Goal: Transaction & Acquisition: Purchase product/service

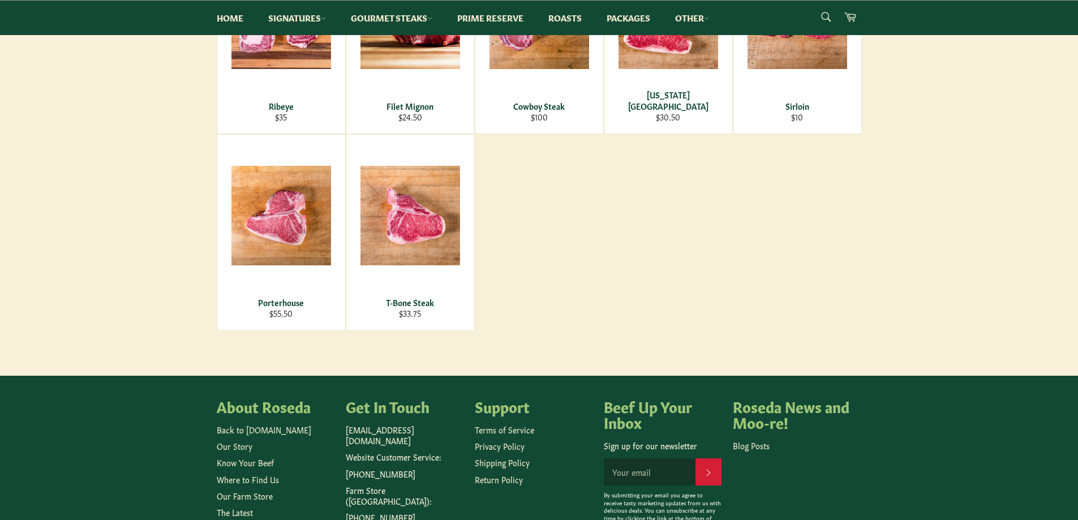
scroll to position [113, 0]
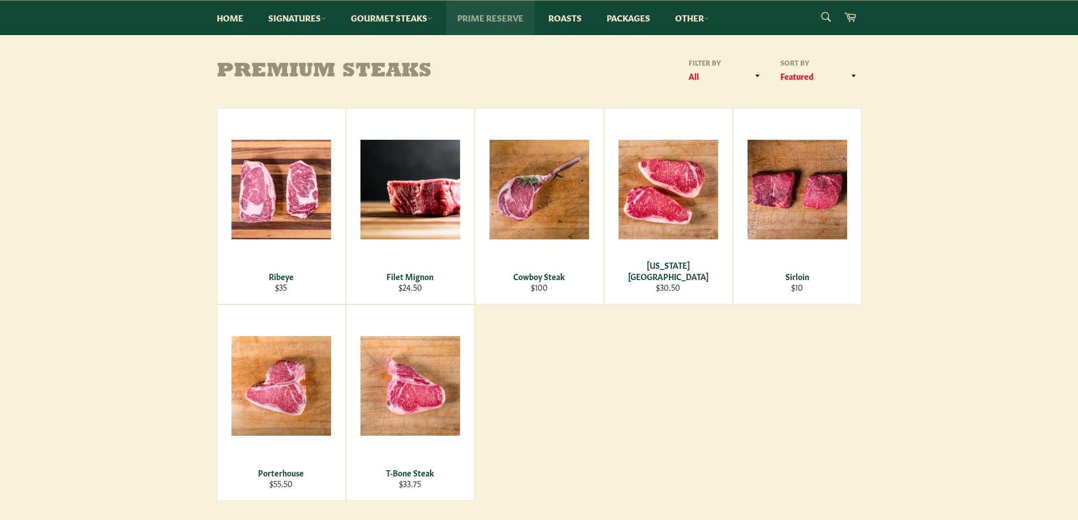
click at [503, 14] on link "Prime Reserve" at bounding box center [490, 18] width 89 height 35
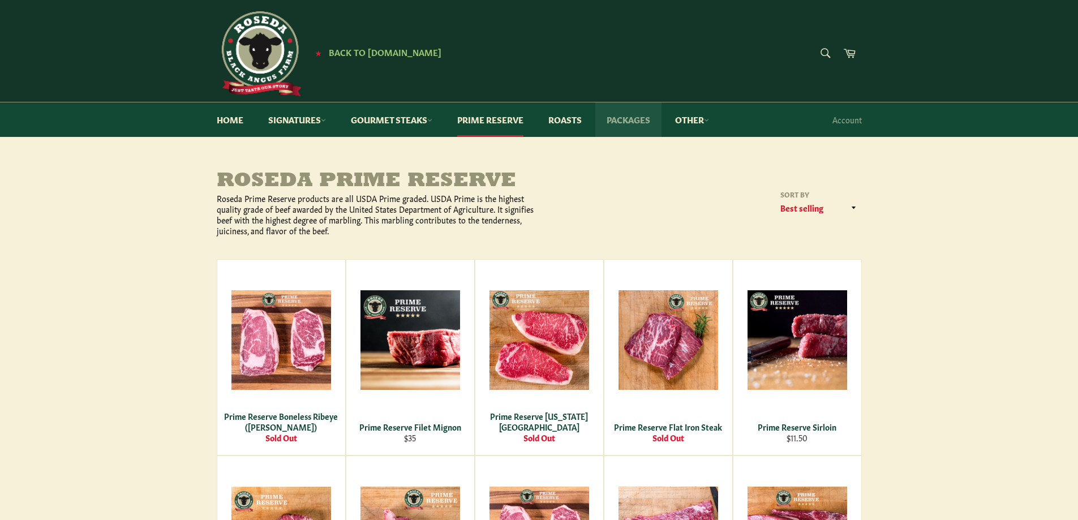
click at [642, 122] on link "Packages" at bounding box center [628, 119] width 66 height 35
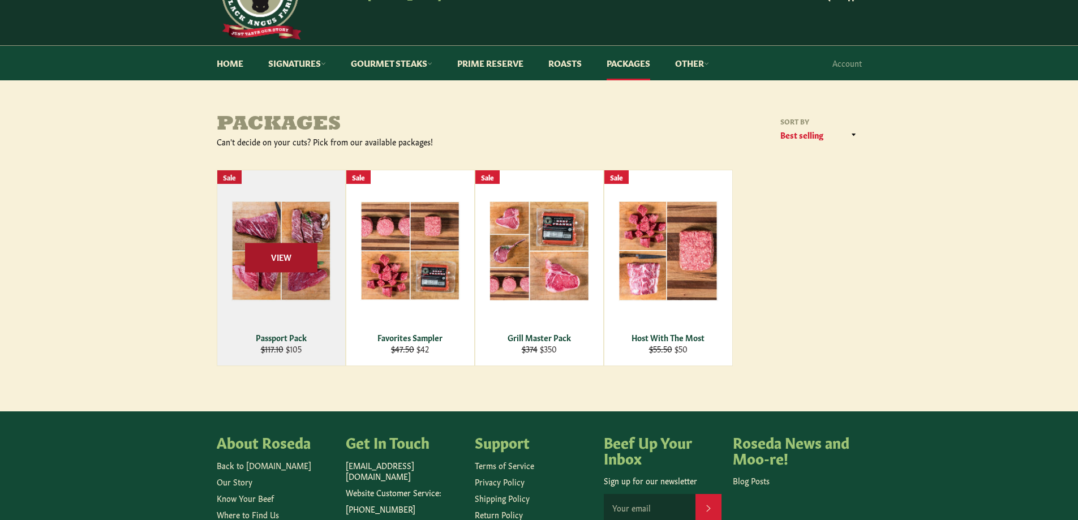
click at [291, 267] on span "View" at bounding box center [281, 257] width 72 height 29
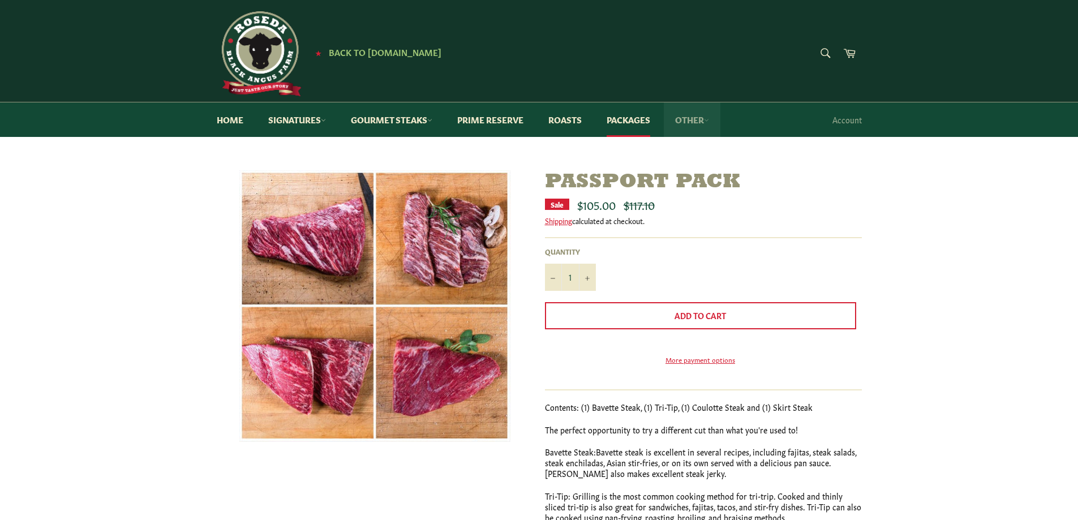
click at [709, 120] on icon at bounding box center [706, 120] width 5 height 5
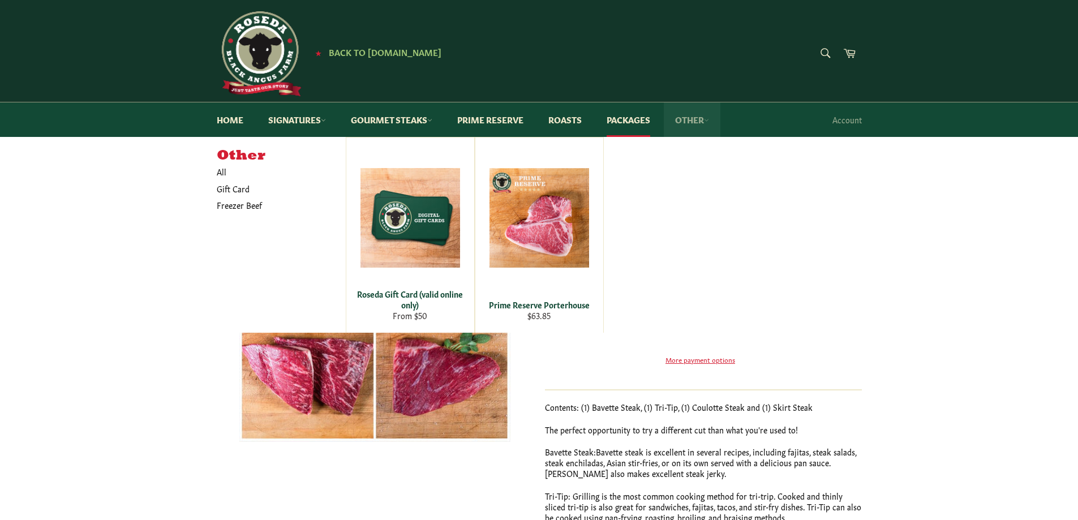
click at [709, 120] on icon at bounding box center [706, 120] width 5 height 5
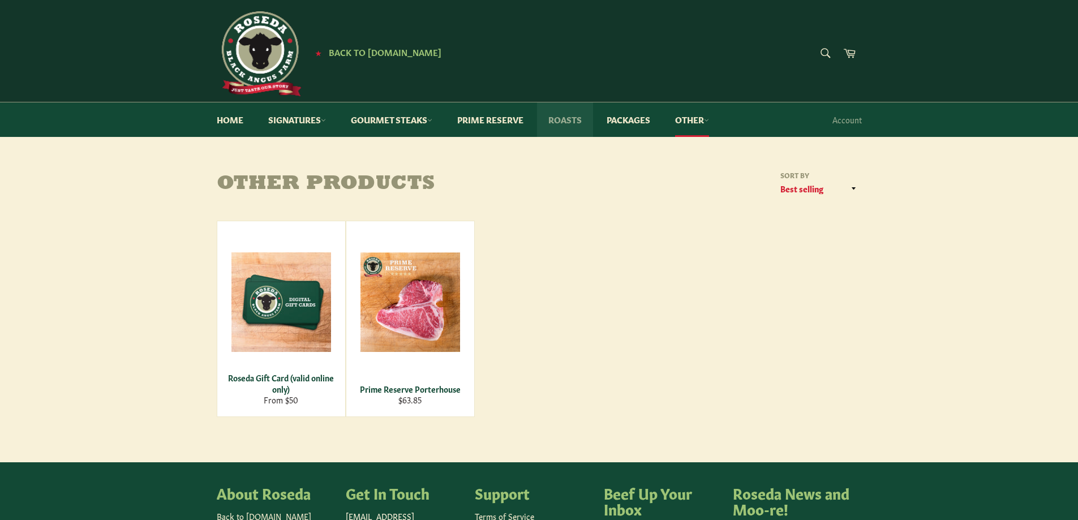
click at [565, 117] on link "Roasts" at bounding box center [565, 119] width 56 height 35
